Goal: Information Seeking & Learning: Find specific fact

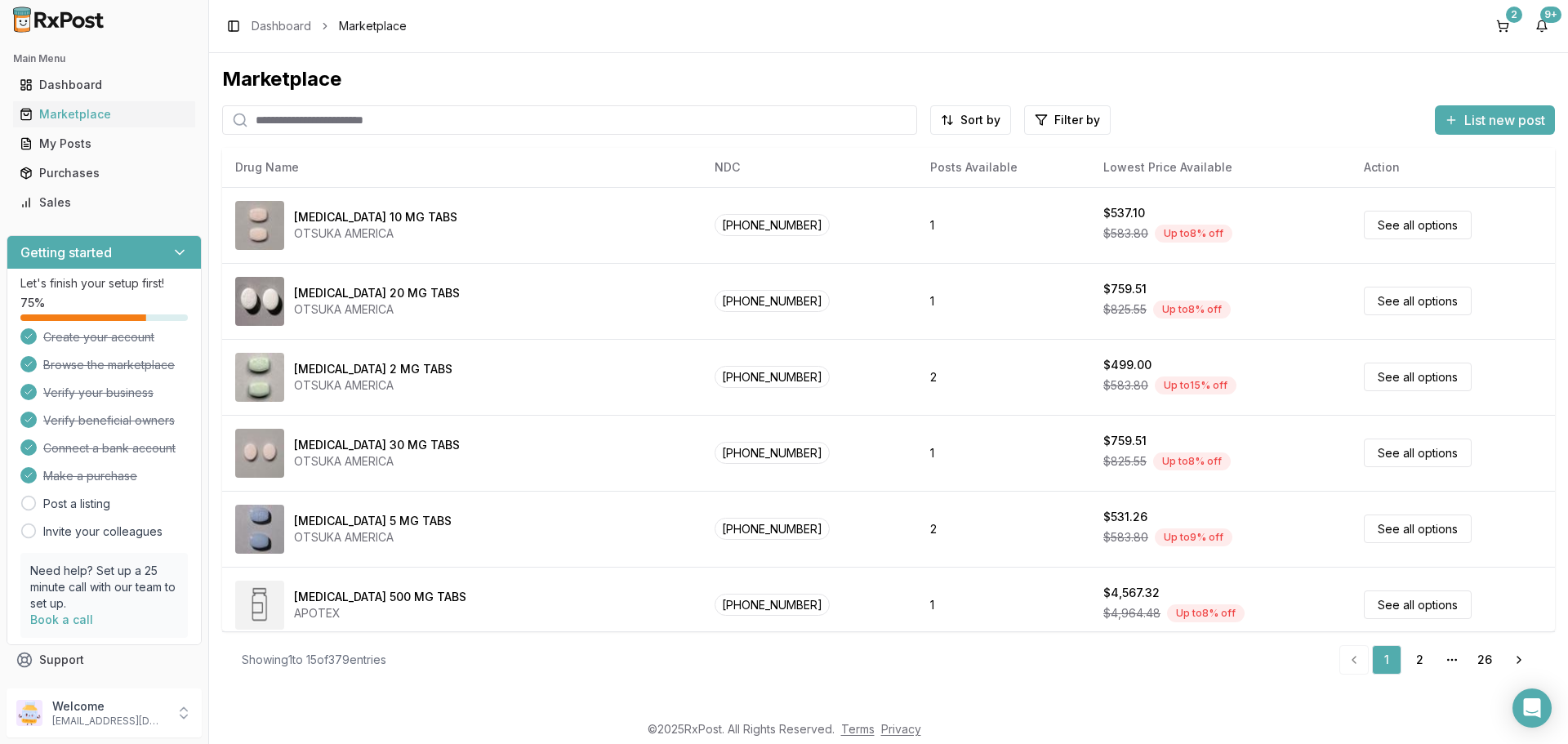
click at [787, 124] on input "search" at bounding box center [569, 119] width 695 height 29
type input "********"
click at [684, 124] on input "search" at bounding box center [569, 119] width 695 height 29
type input "*******"
